Goal: Navigation & Orientation: Find specific page/section

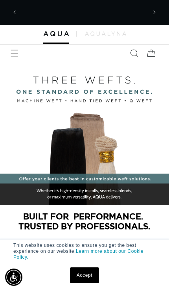
scroll to position [0, 126]
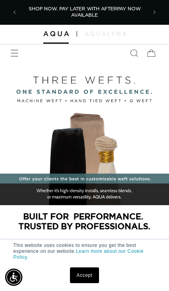
click at [11, 52] on icon "Menu" at bounding box center [15, 53] width 8 height 8
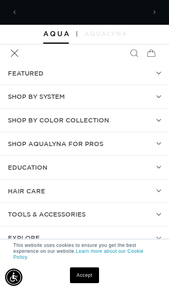
scroll to position [0, 0]
click at [151, 77] on summary "FEATURED" at bounding box center [84, 73] width 169 height 23
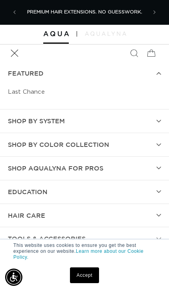
click at [157, 119] on summary "SHOP BY SYSTEM" at bounding box center [84, 121] width 169 height 23
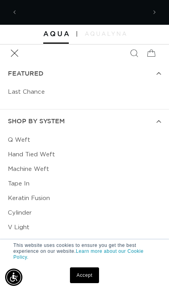
scroll to position [0, 252]
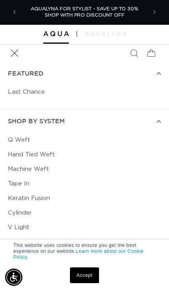
click at [38, 152] on link "Hand Tied Weft" at bounding box center [85, 154] width 154 height 15
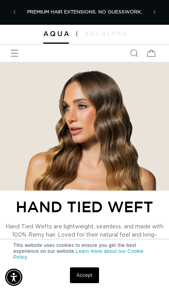
click at [86, 275] on link "Accept" at bounding box center [84, 276] width 29 height 16
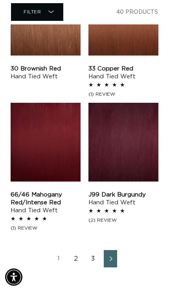
scroll to position [1093, 0]
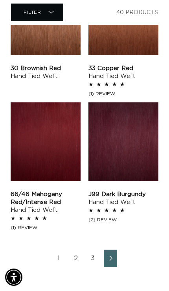
click at [73, 255] on link "2" at bounding box center [75, 258] width 13 height 17
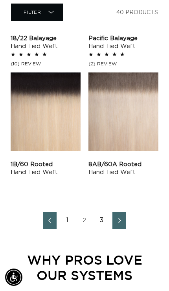
scroll to position [1108, 0]
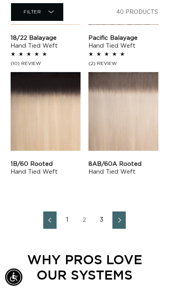
click at [102, 225] on link "3" at bounding box center [101, 220] width 13 height 17
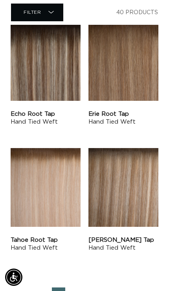
scroll to position [0, 252]
click at [76, 291] on link "1" at bounding box center [75, 296] width 13 height 17
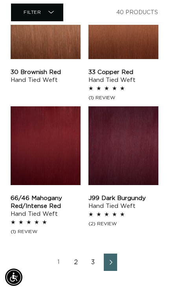
scroll to position [0, 252]
